Goal: Information Seeking & Learning: Learn about a topic

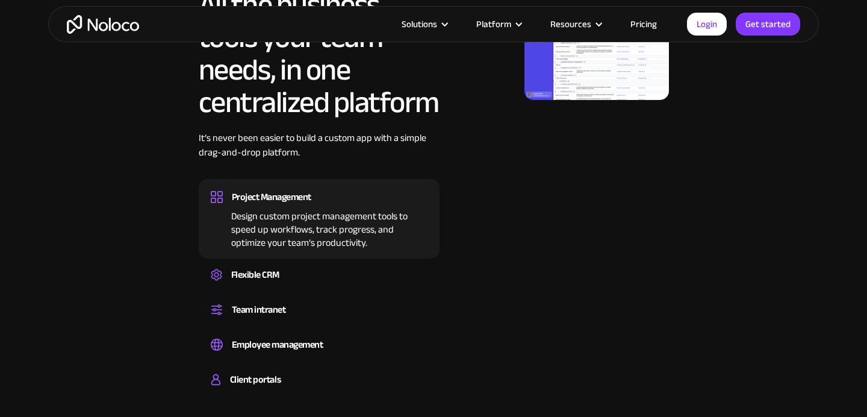
scroll to position [791, 0]
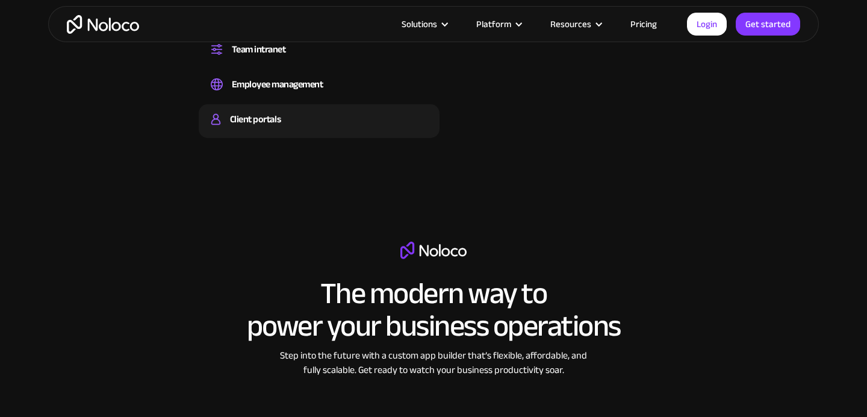
click at [304, 126] on div "Client portals" at bounding box center [319, 119] width 217 height 18
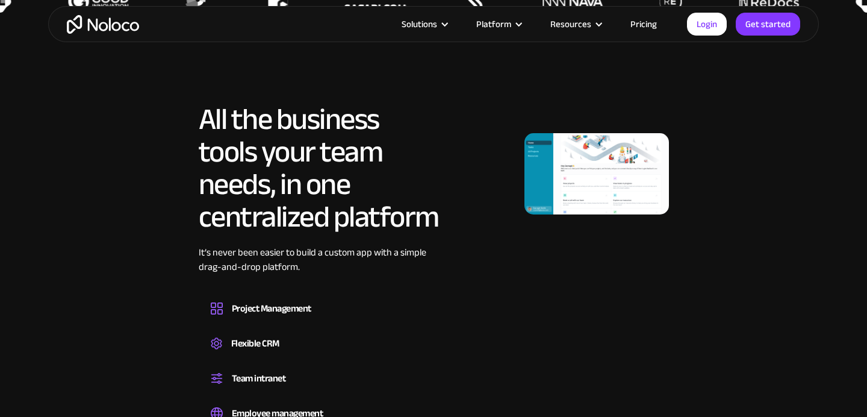
scroll to position [551, 0]
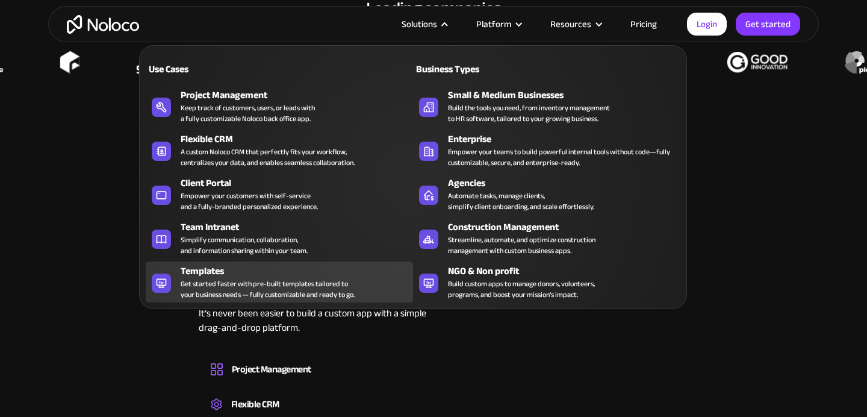
click at [320, 279] on div "Get started faster with pre-built templates tailored to your business needs — f…" at bounding box center [268, 289] width 174 height 22
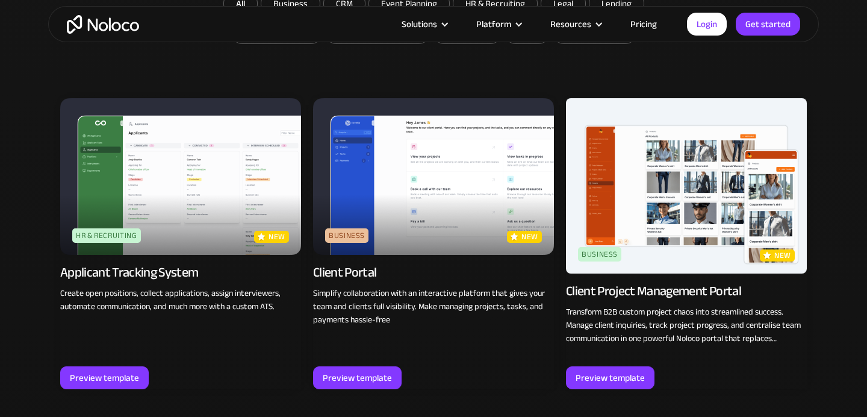
scroll to position [809, 0]
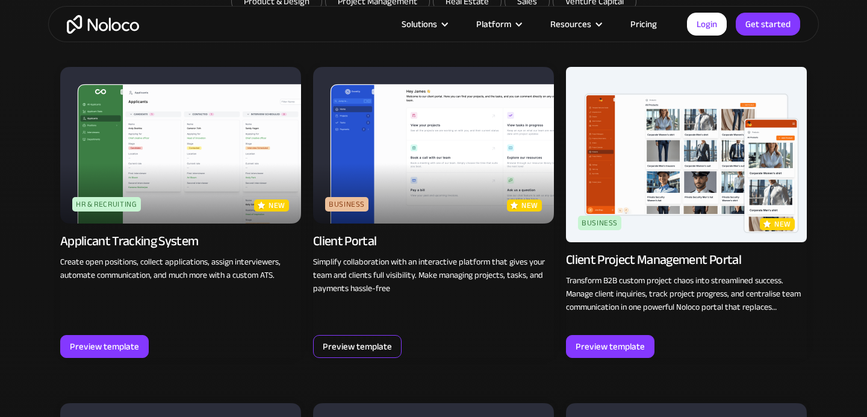
click at [382, 343] on div "Preview template" at bounding box center [357, 346] width 69 height 16
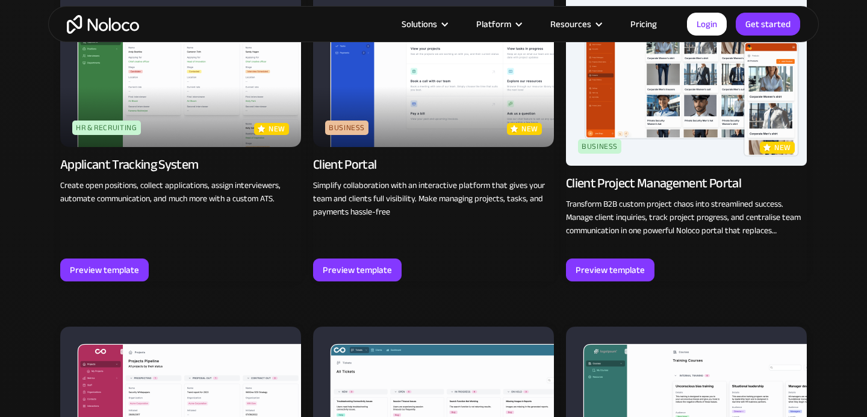
scroll to position [936, 0]
